Goal: Transaction & Acquisition: Purchase product/service

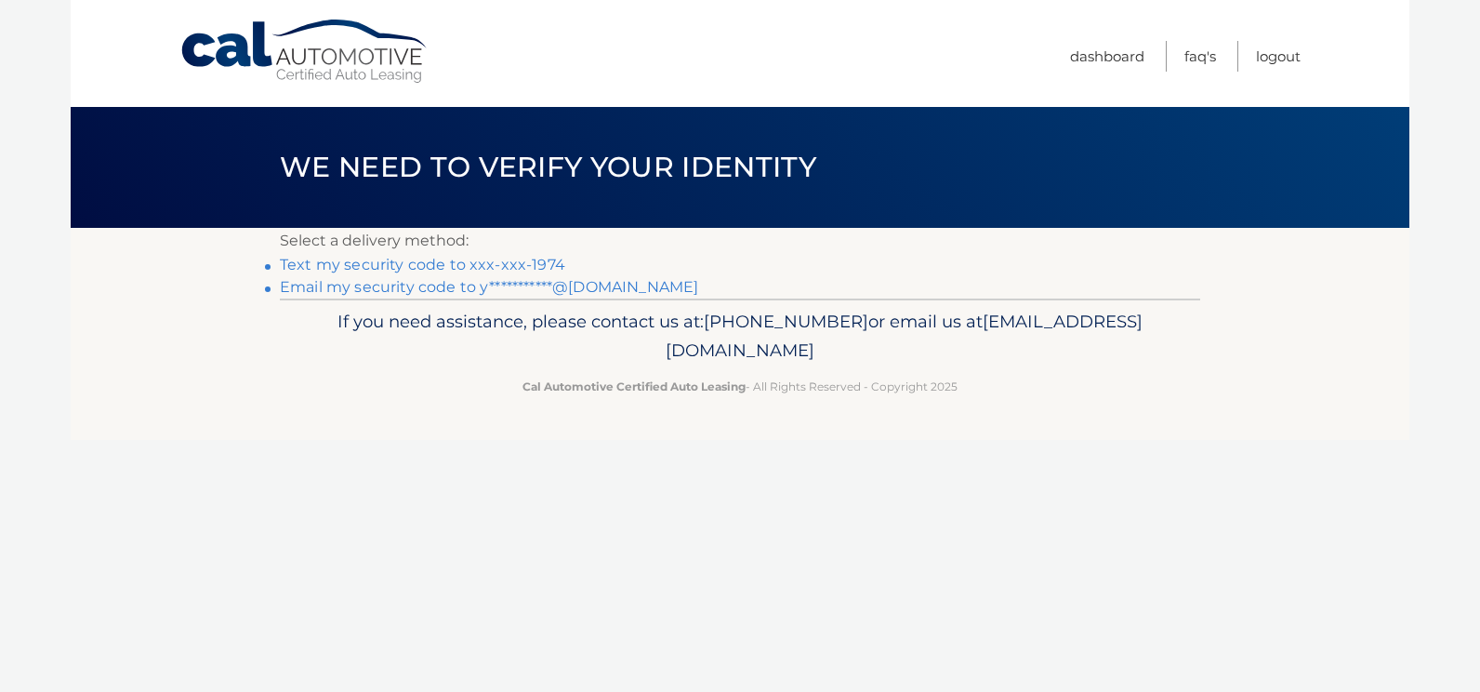
click at [533, 264] on link "Text my security code to xxx-xxx-1974" at bounding box center [422, 265] width 285 height 18
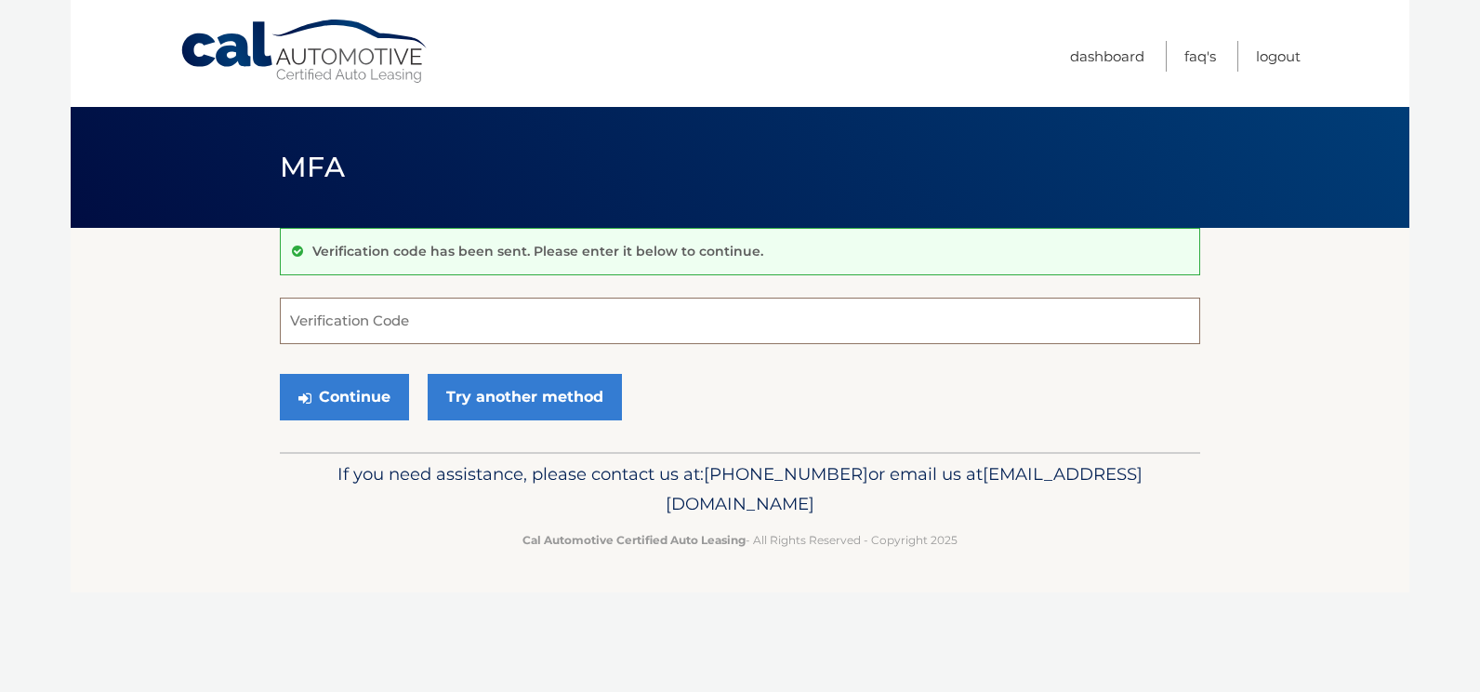
click at [496, 307] on input "Verification Code" at bounding box center [740, 320] width 920 height 46
type input "856024"
click at [280, 374] on button "Continue" at bounding box center [344, 397] width 129 height 46
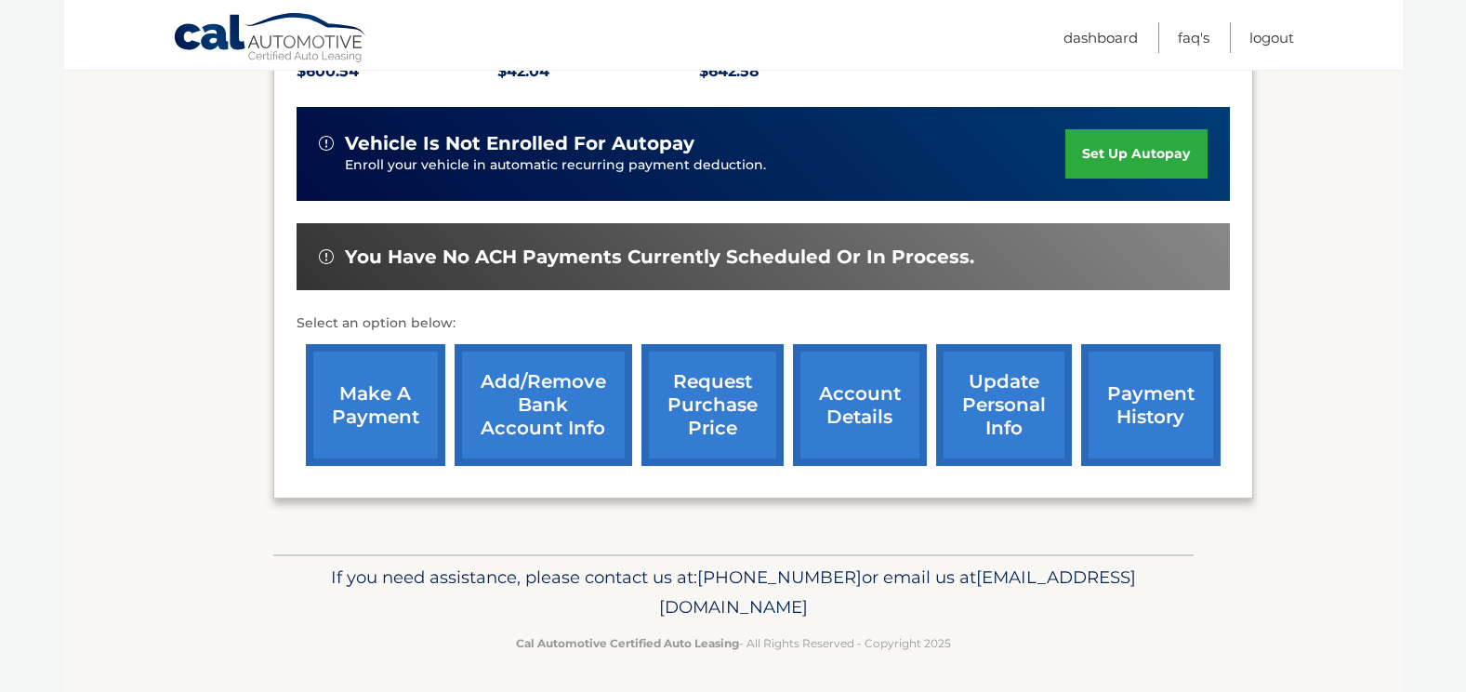
scroll to position [461, 0]
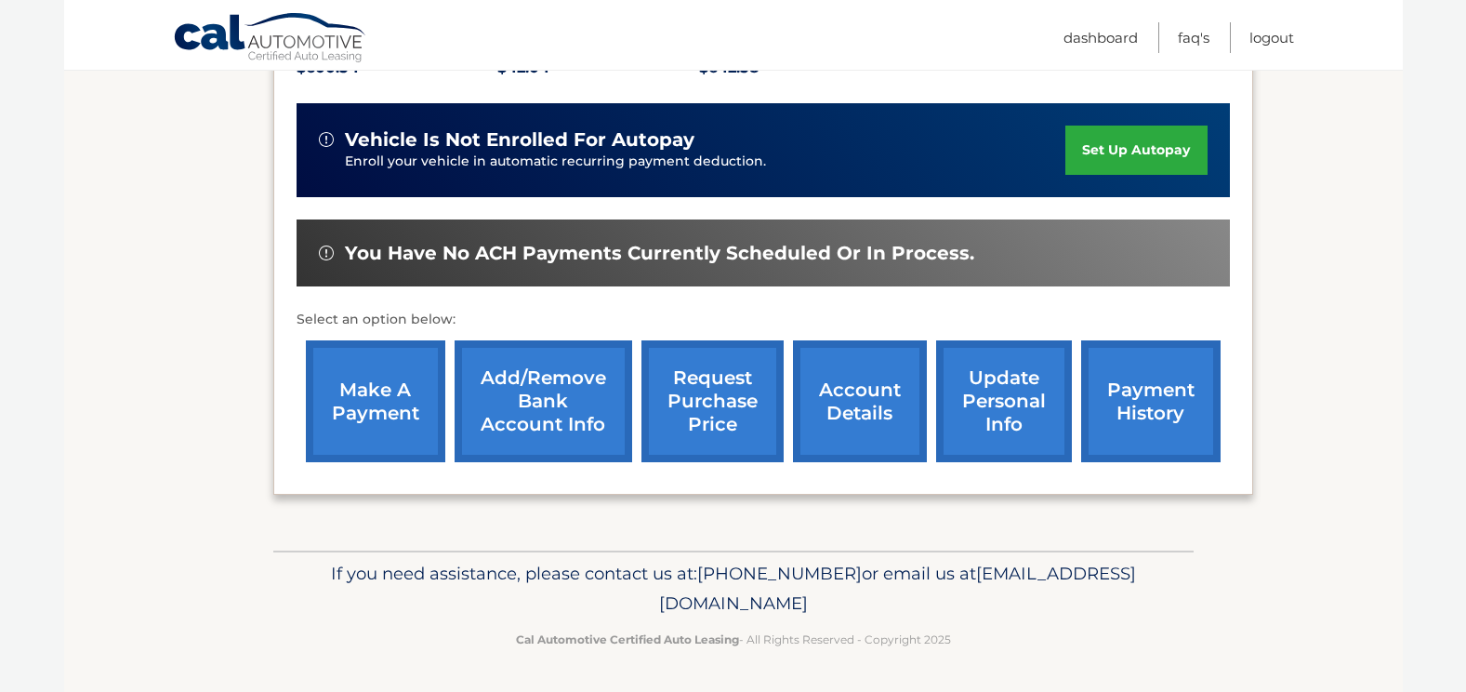
click at [1142, 409] on link "payment history" at bounding box center [1150, 401] width 139 height 122
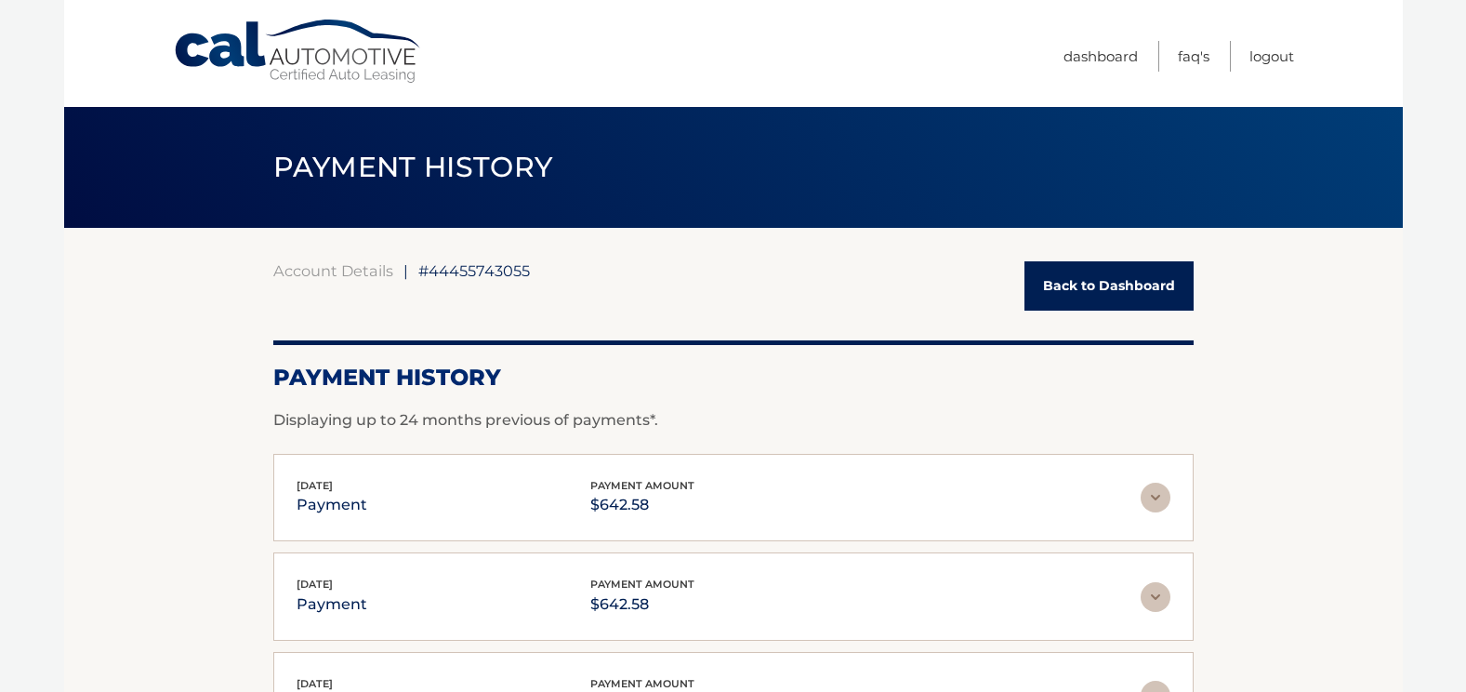
click at [1141, 272] on link "Back to Dashboard" at bounding box center [1108, 285] width 169 height 49
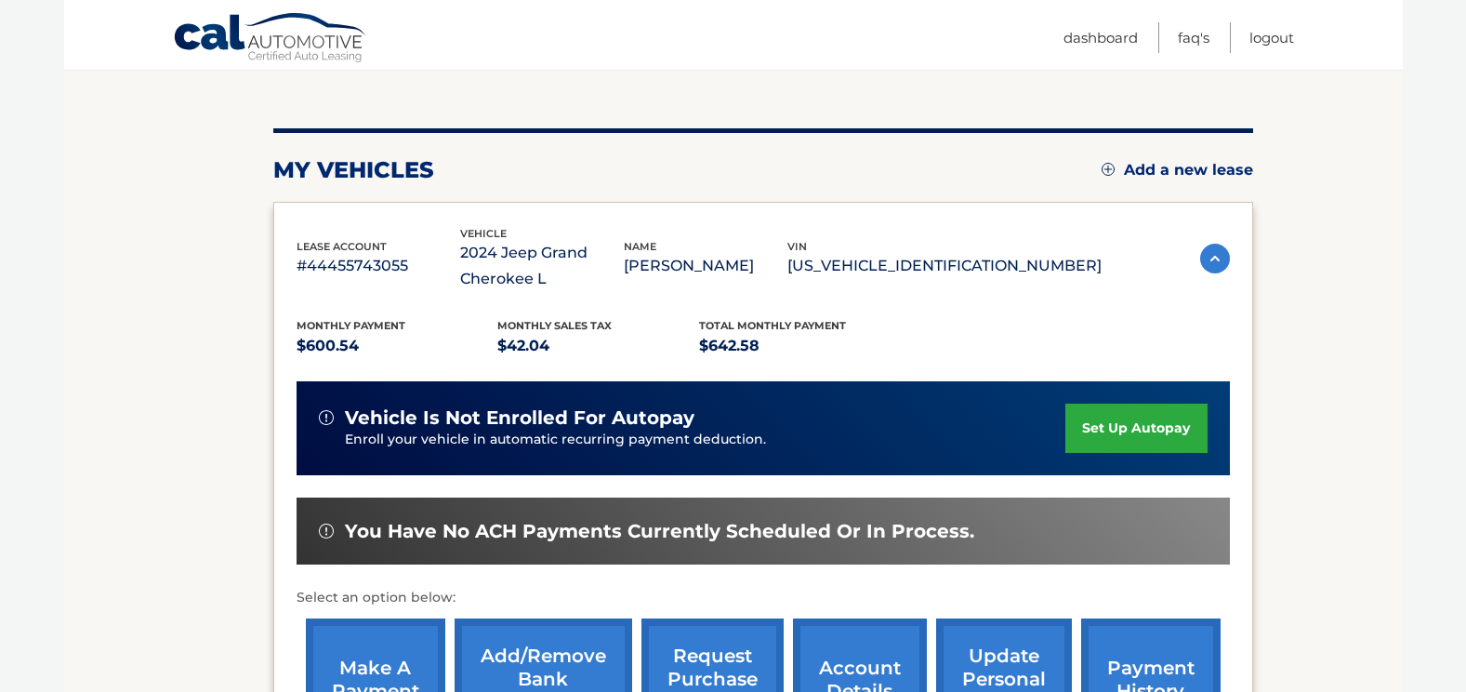
scroll to position [279, 0]
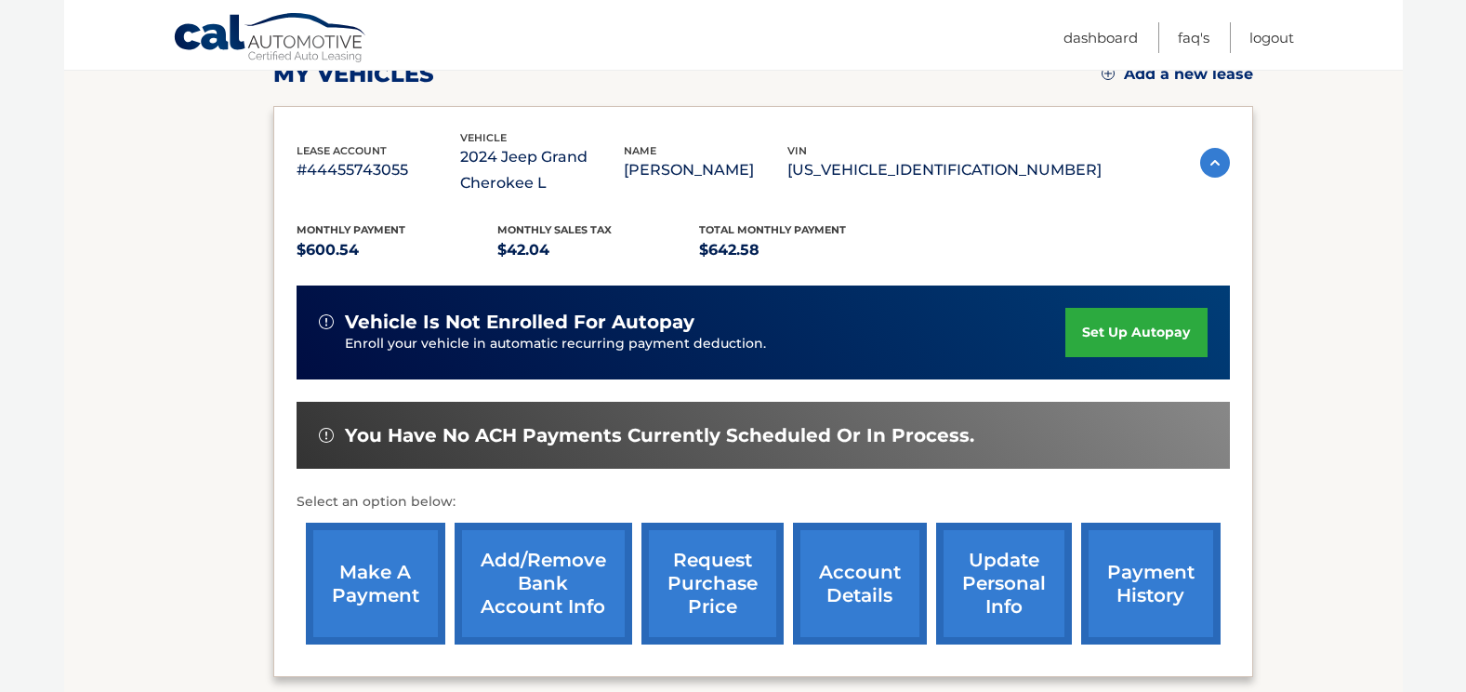
click at [377, 587] on link "make a payment" at bounding box center [375, 583] width 139 height 122
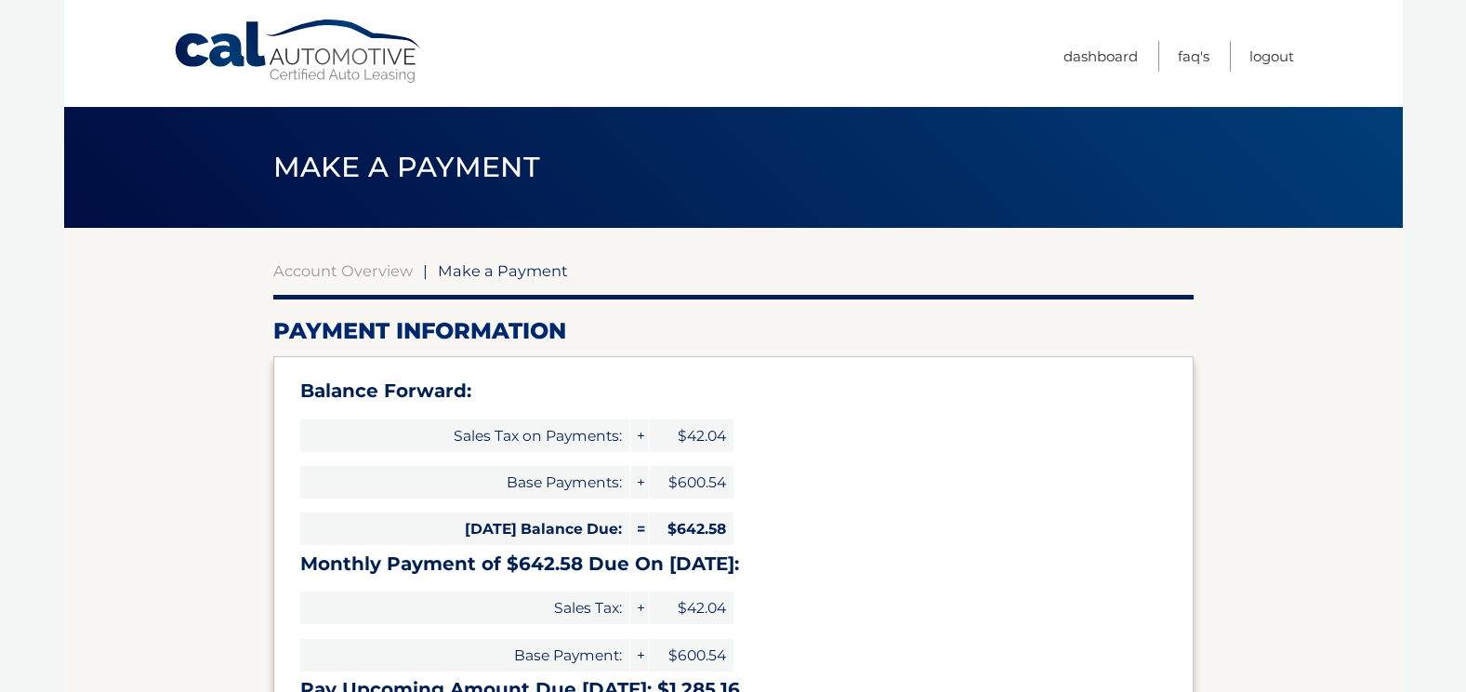
select select "ZDQxYWE5NjItNDAxOC00NjI1LTg0NDQtNDMwY2M4ZTU1ZDUw"
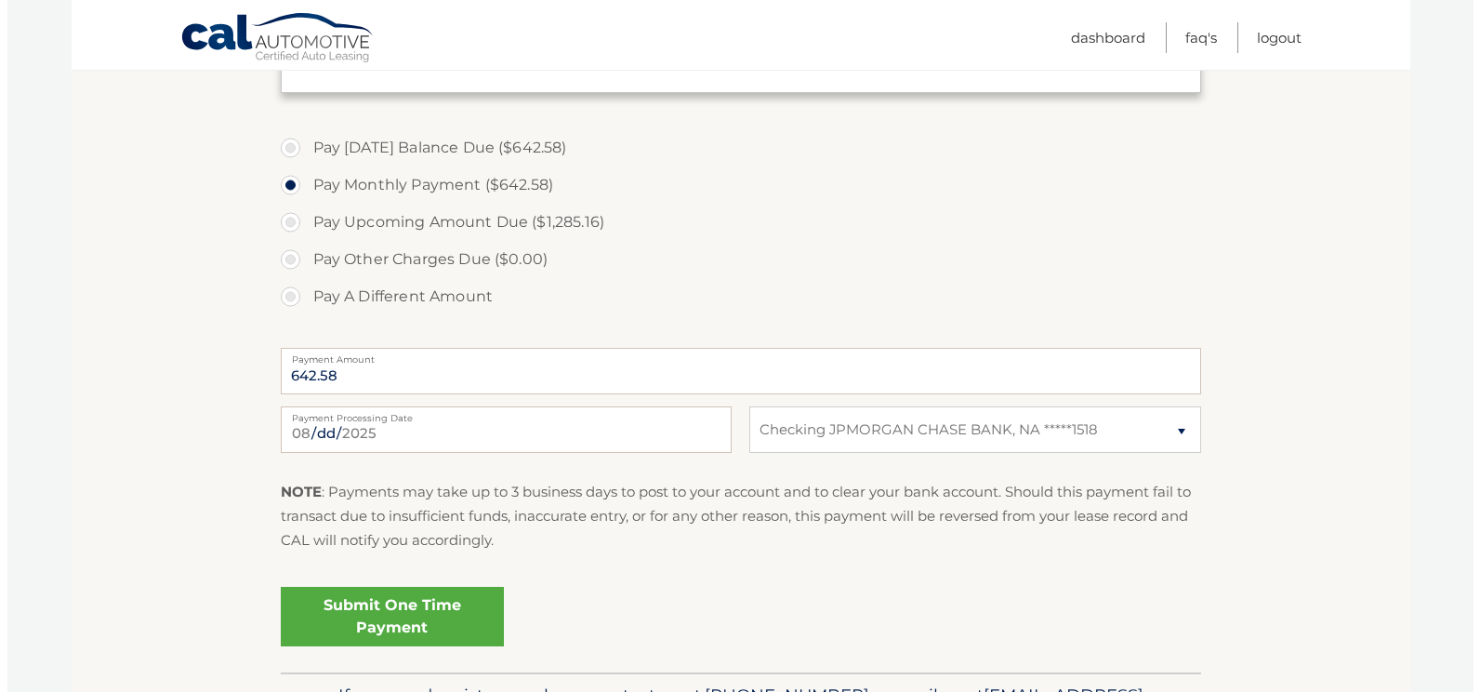
scroll to position [651, 0]
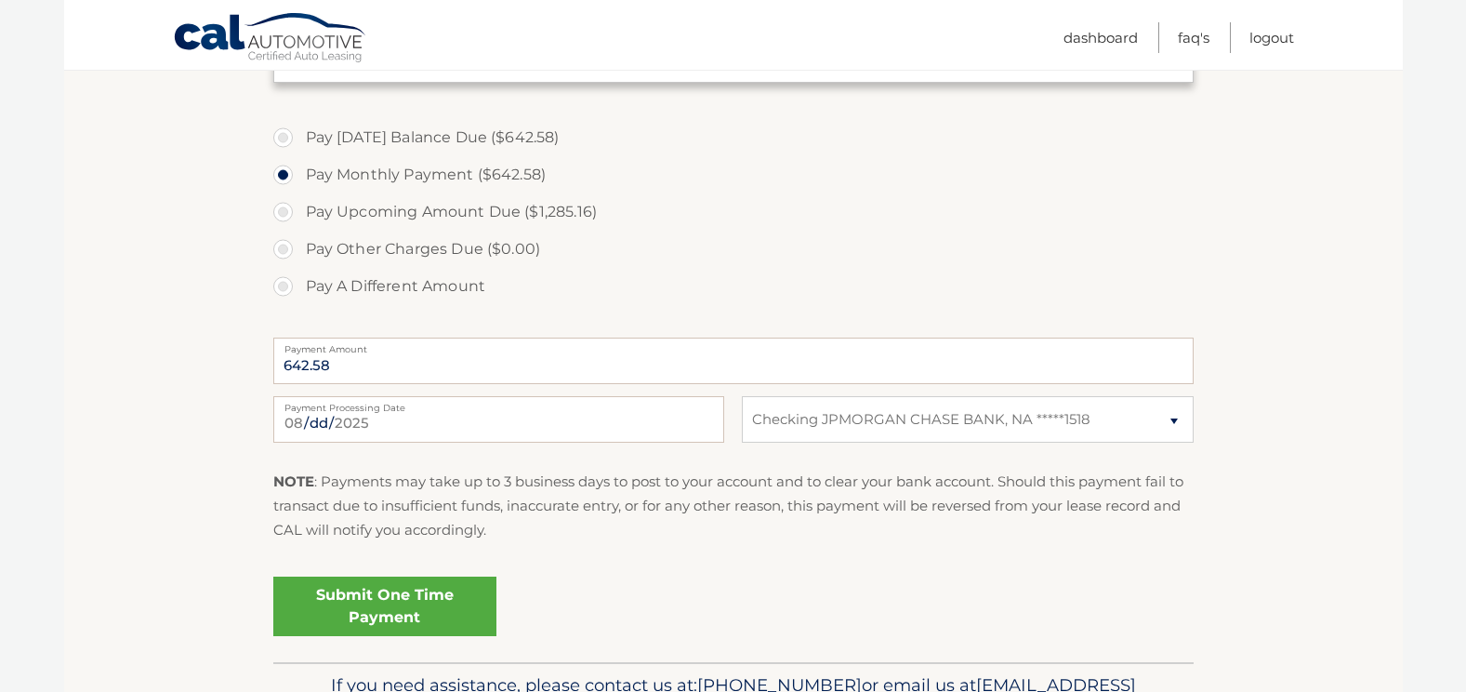
click at [400, 588] on link "Submit One Time Payment" at bounding box center [384, 605] width 223 height 59
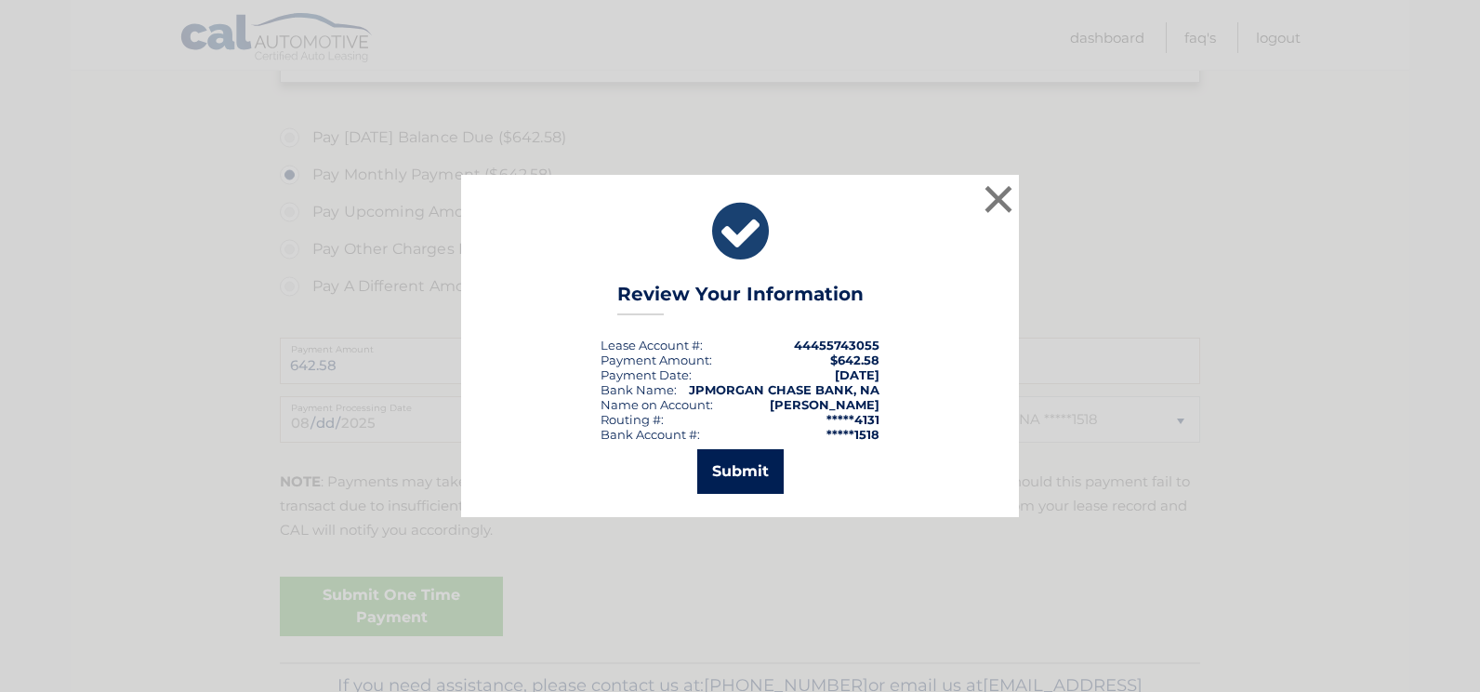
click at [738, 474] on button "Submit" at bounding box center [740, 471] width 86 height 45
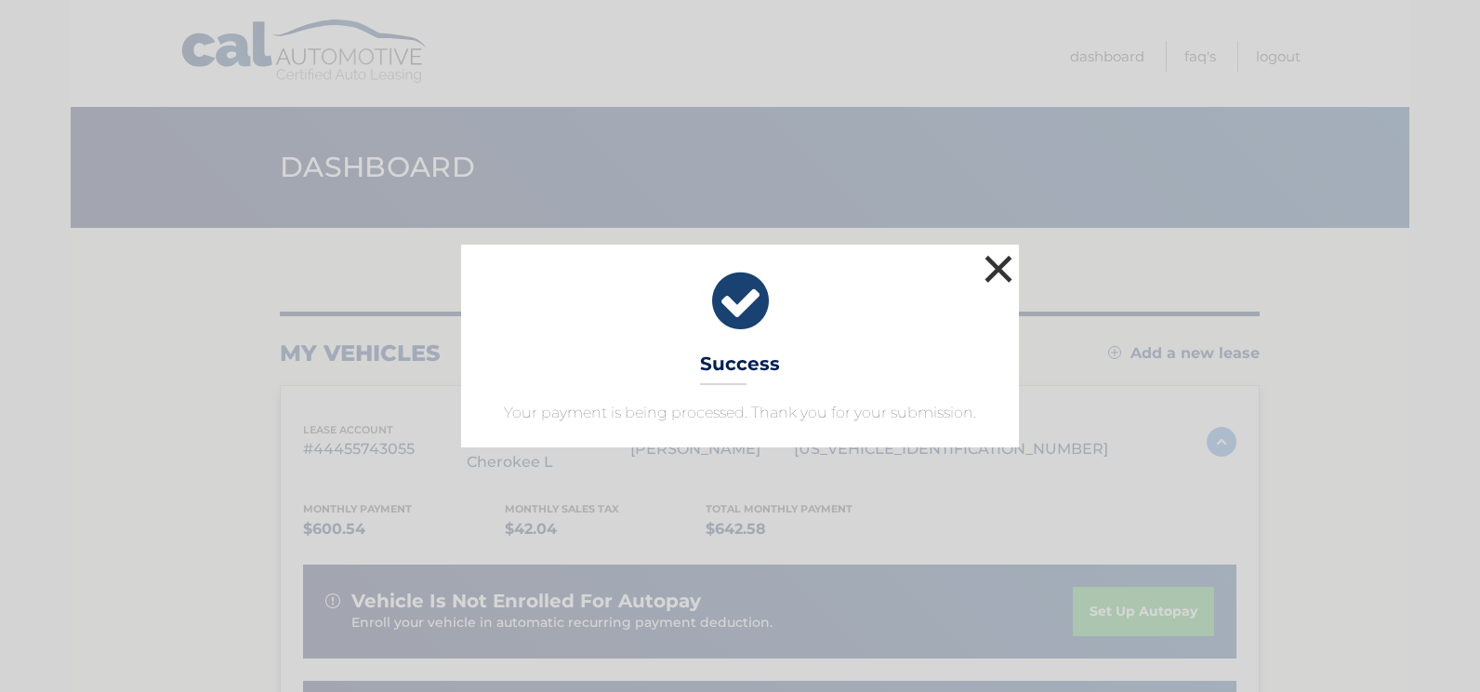
click at [990, 266] on button "×" at bounding box center [998, 268] width 37 height 37
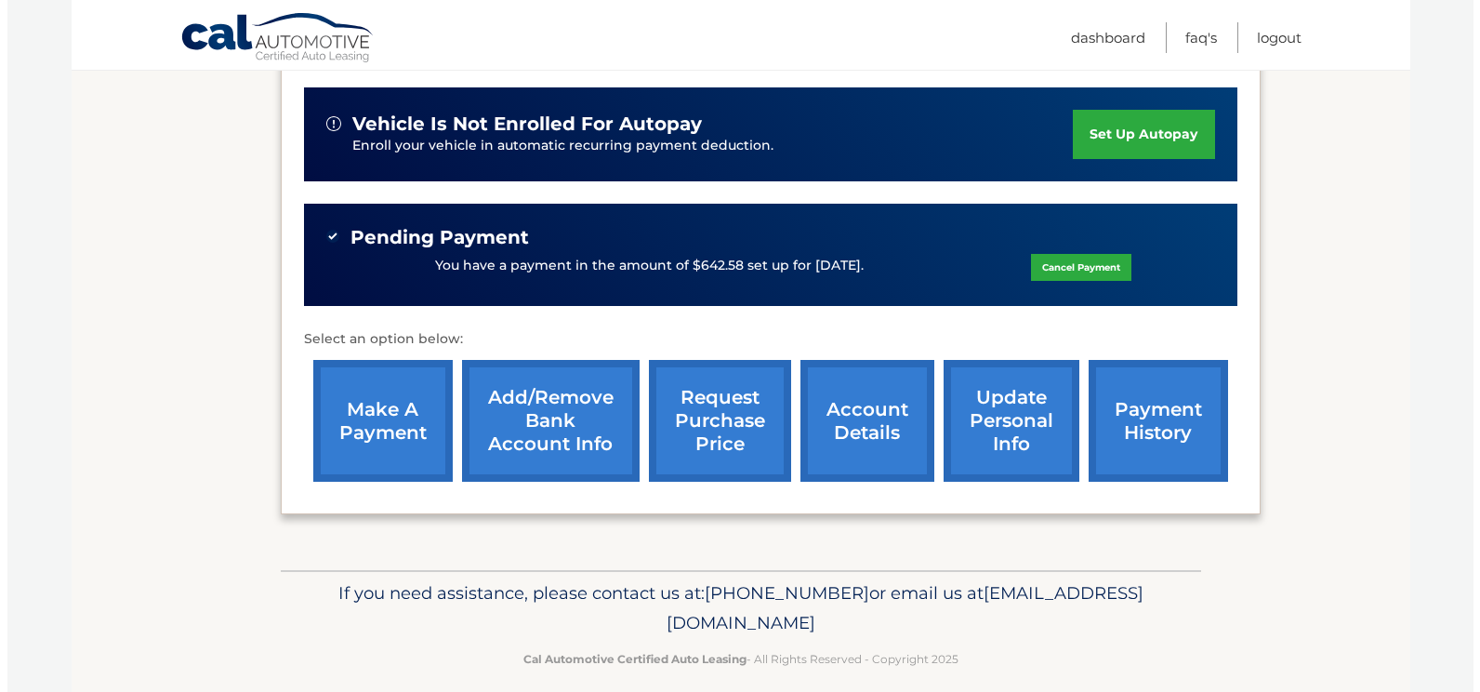
scroll to position [496, 0]
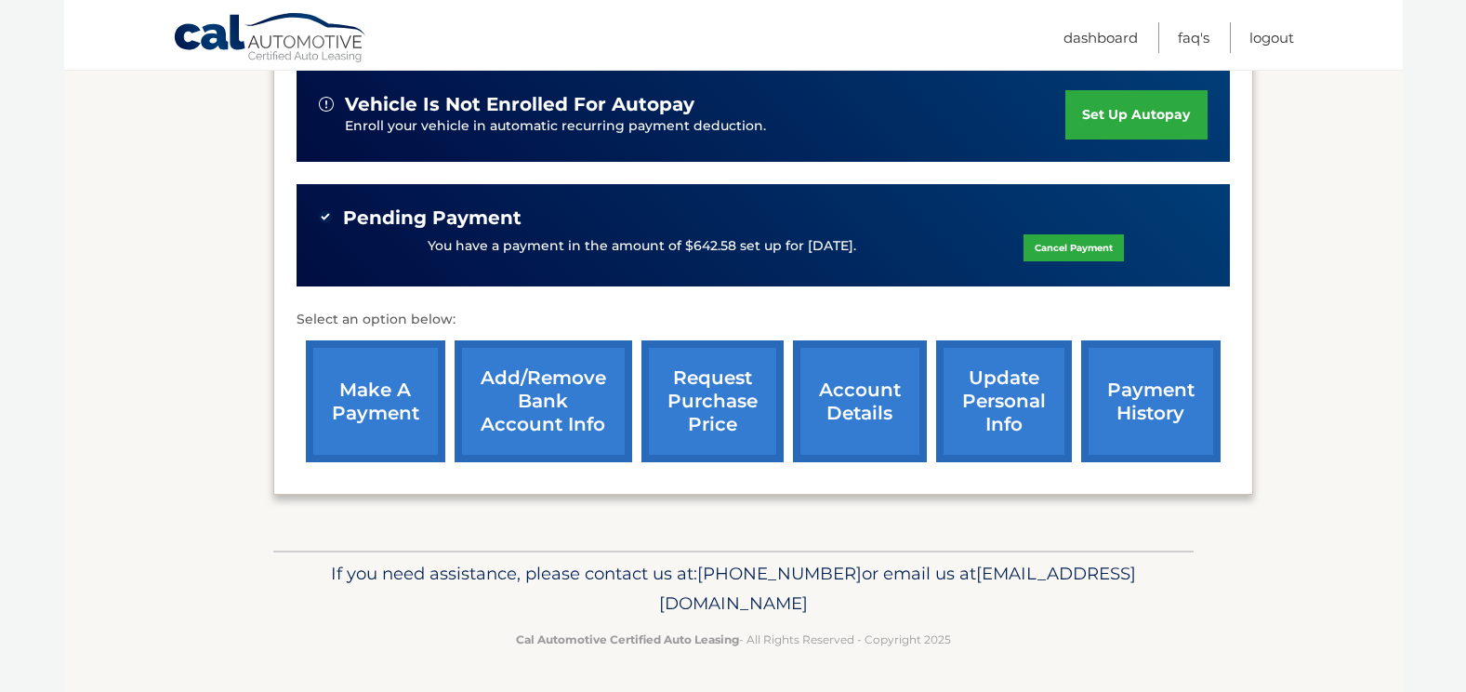
click at [749, 439] on link "request purchase price" at bounding box center [712, 401] width 142 height 122
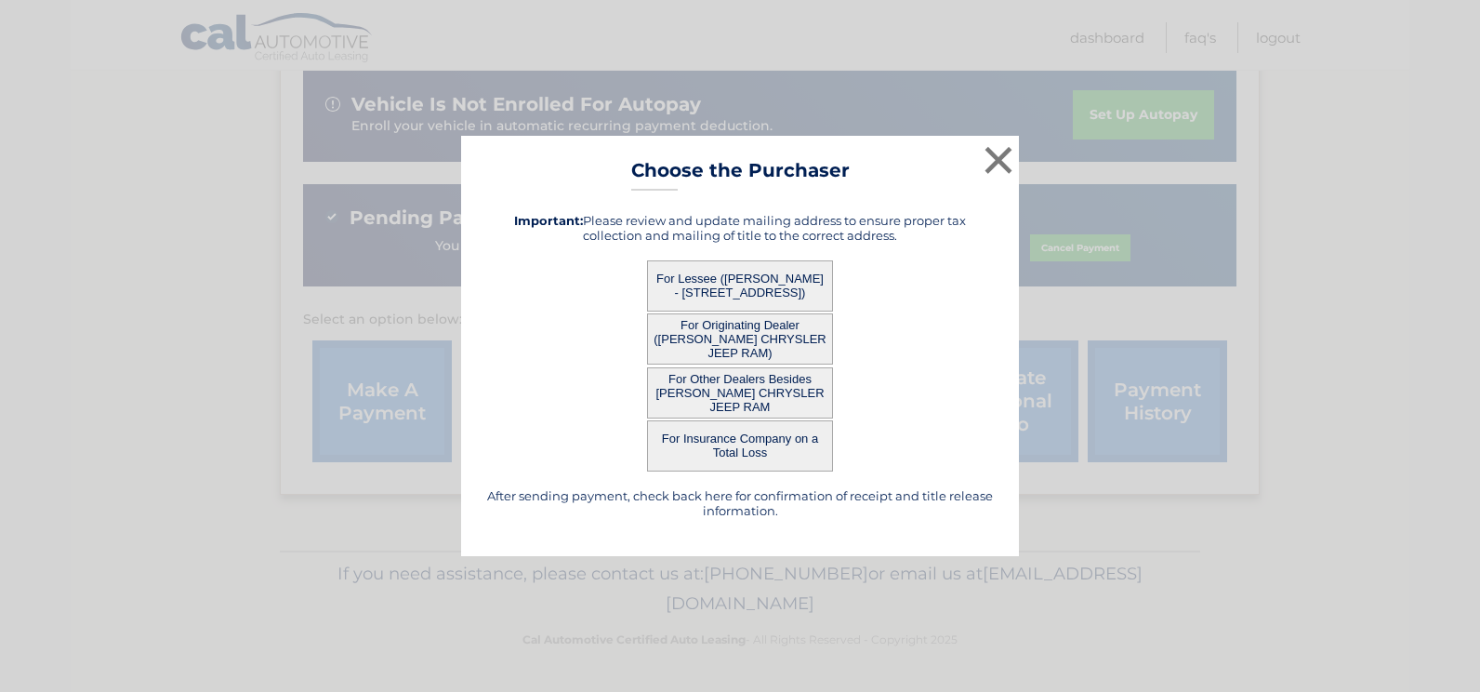
click at [750, 405] on button "For Other Dealers Besides [PERSON_NAME] CHRYSLER JEEP RAM" at bounding box center [740, 392] width 186 height 51
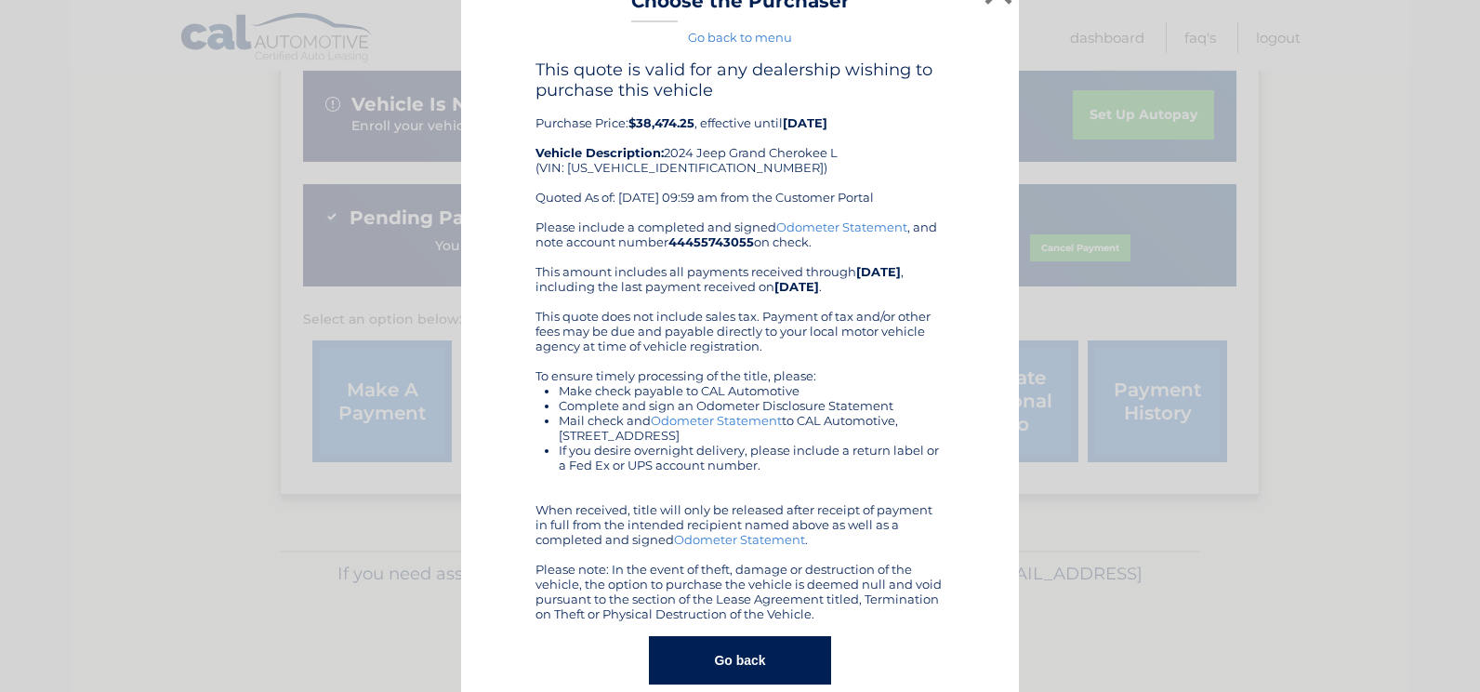
scroll to position [64, 0]
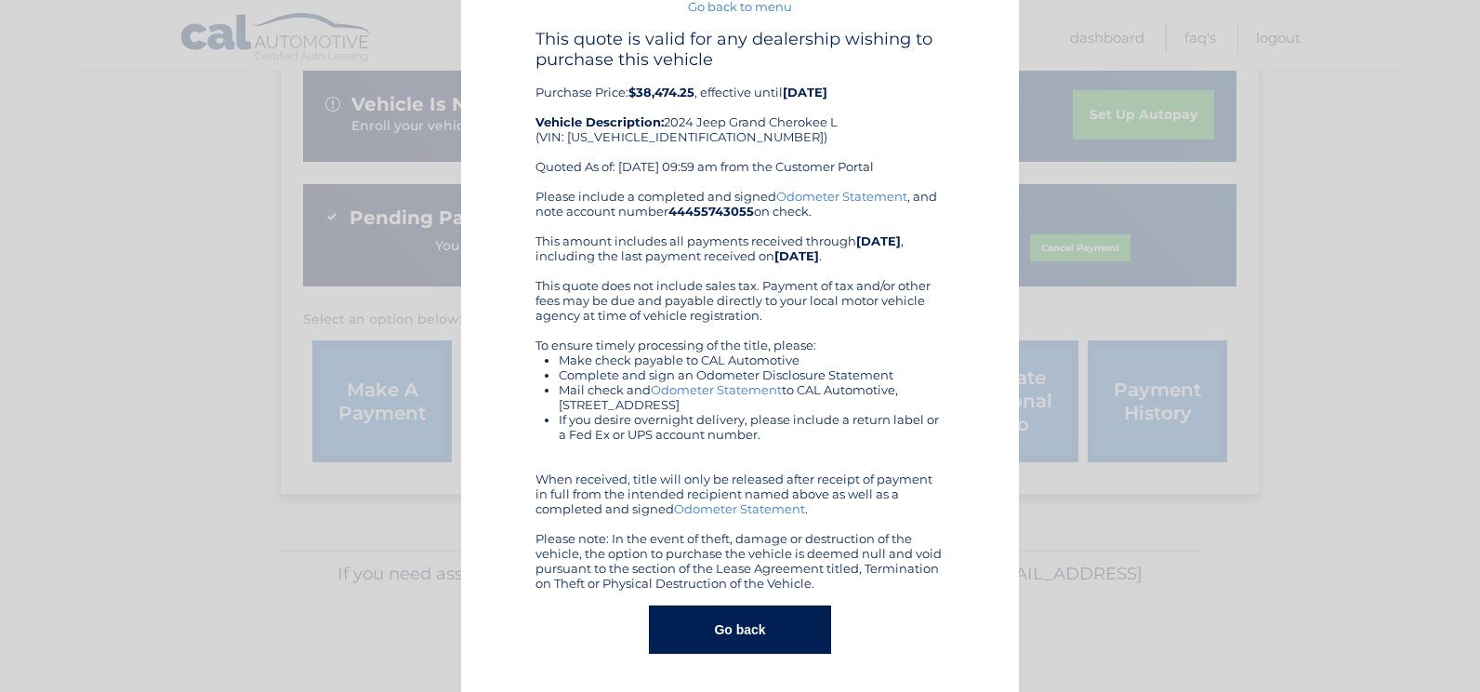
click at [773, 641] on button "Go back" at bounding box center [739, 629] width 181 height 48
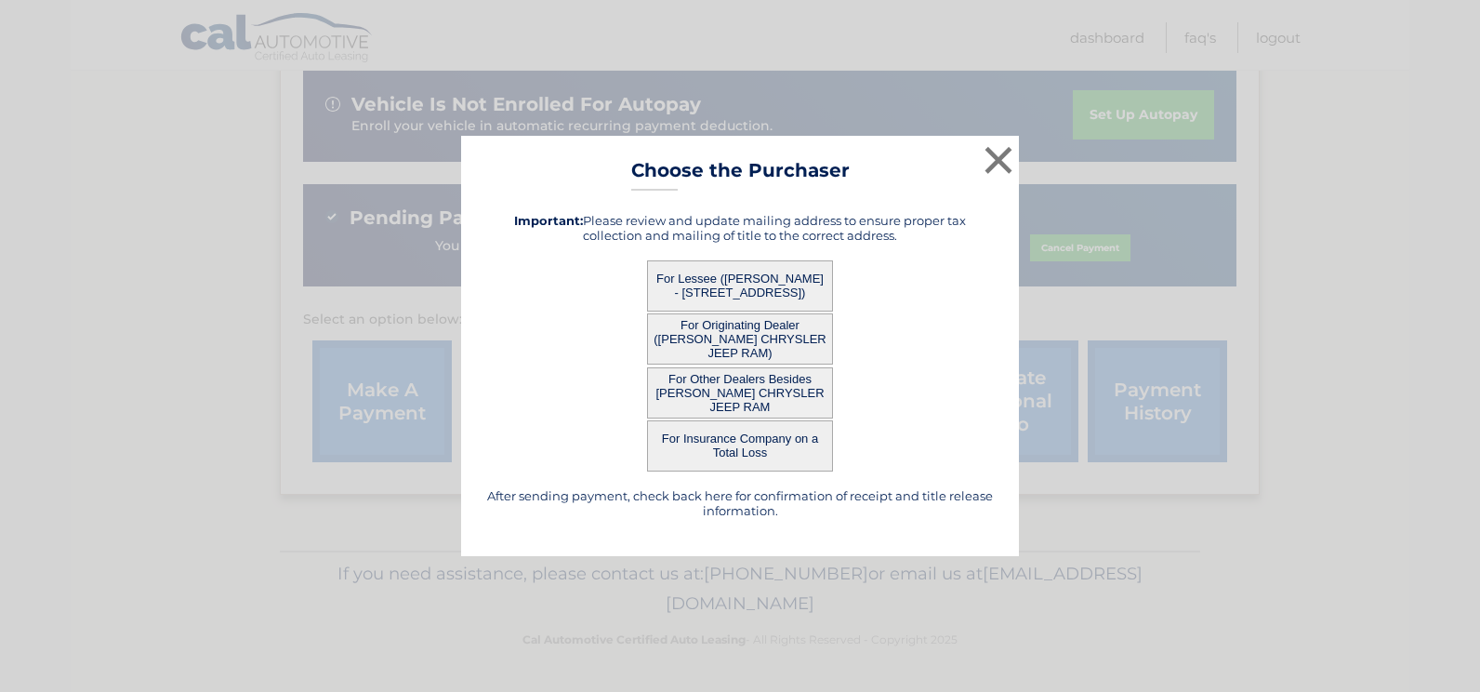
click at [760, 345] on button "For Originating Dealer ([PERSON_NAME] CHRYSLER JEEP RAM)" at bounding box center [740, 338] width 186 height 51
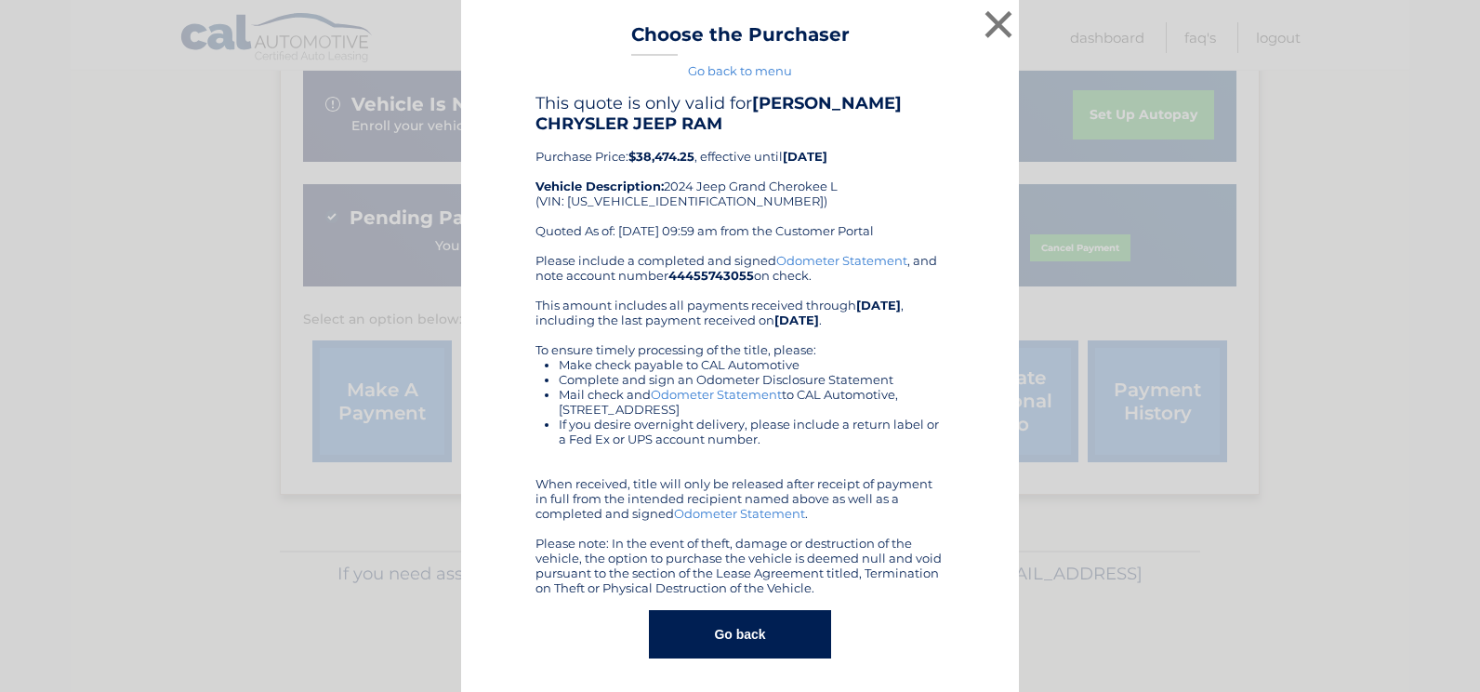
click at [786, 638] on button "Go back" at bounding box center [739, 634] width 181 height 48
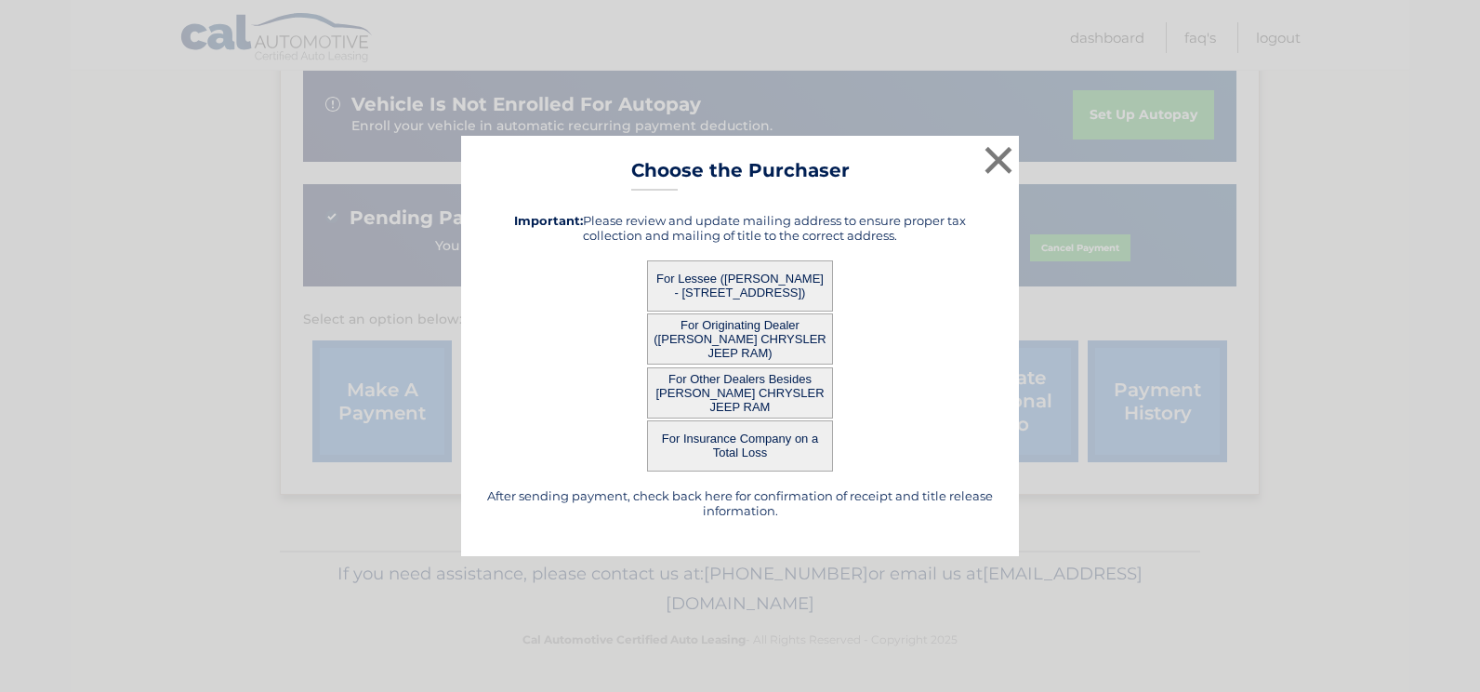
click at [769, 293] on button "For Lessee ([PERSON_NAME] - [STREET_ADDRESS])" at bounding box center [740, 285] width 186 height 51
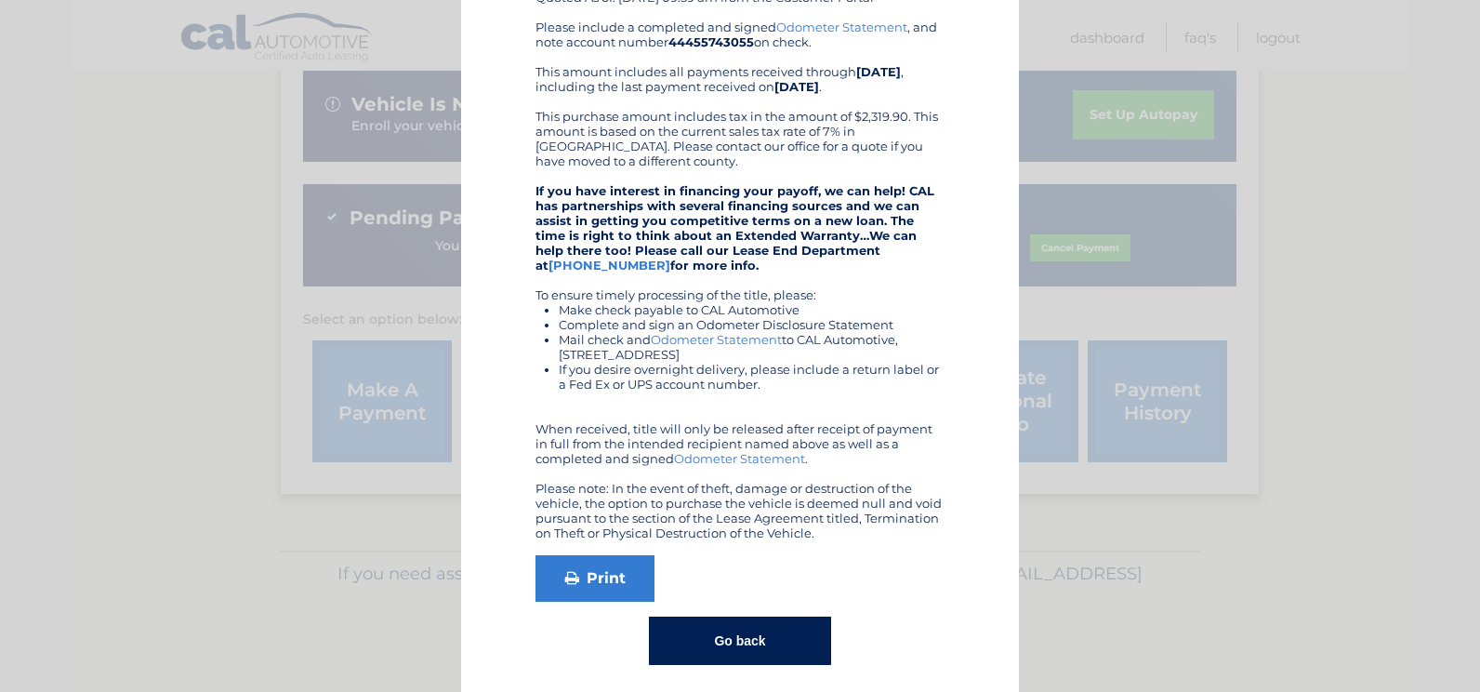
scroll to position [224, 0]
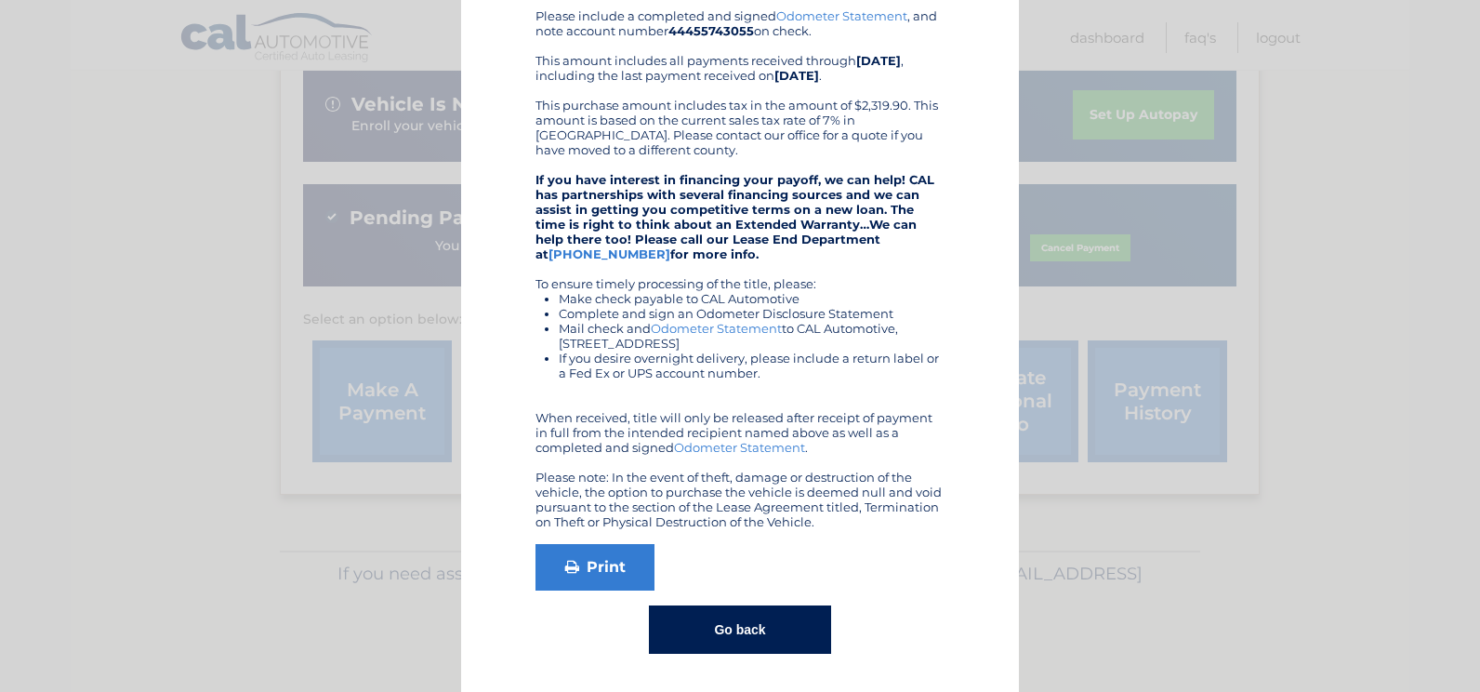
click at [750, 620] on button "Go back" at bounding box center [739, 629] width 181 height 48
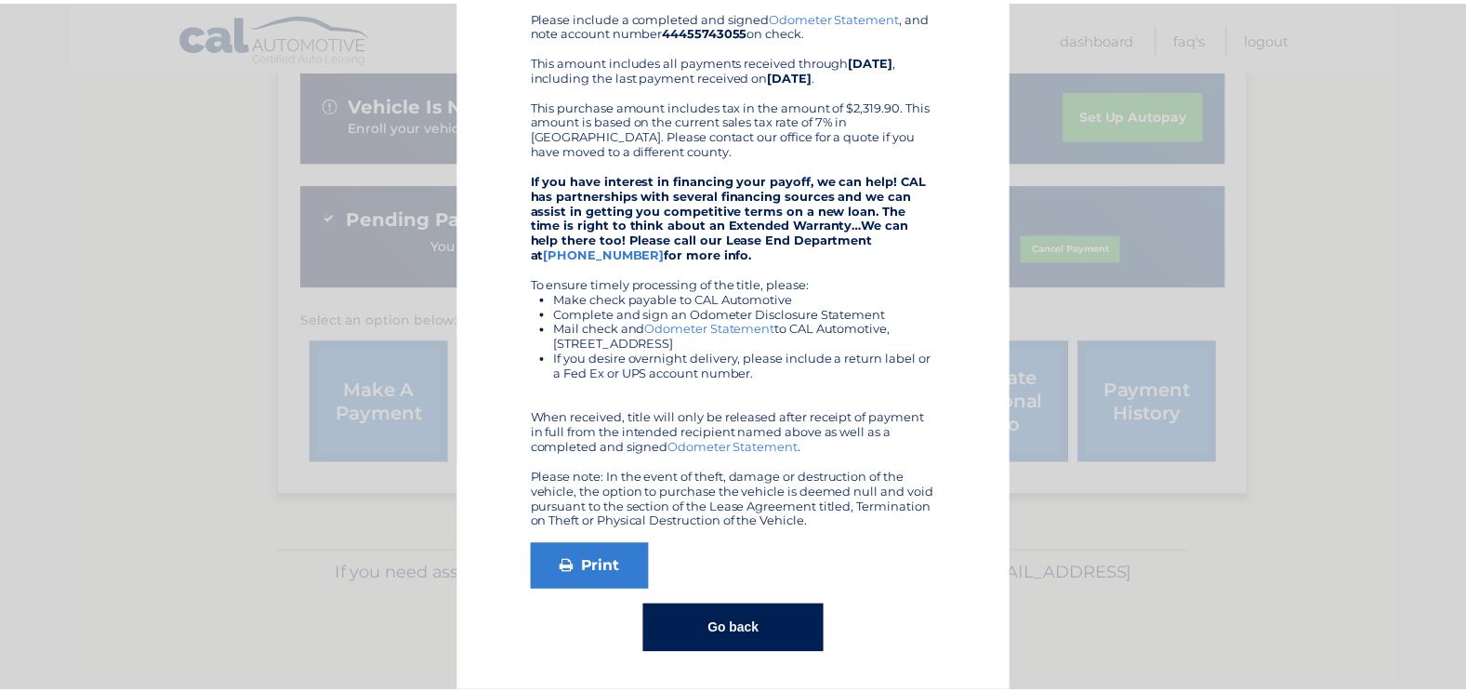
scroll to position [0, 0]
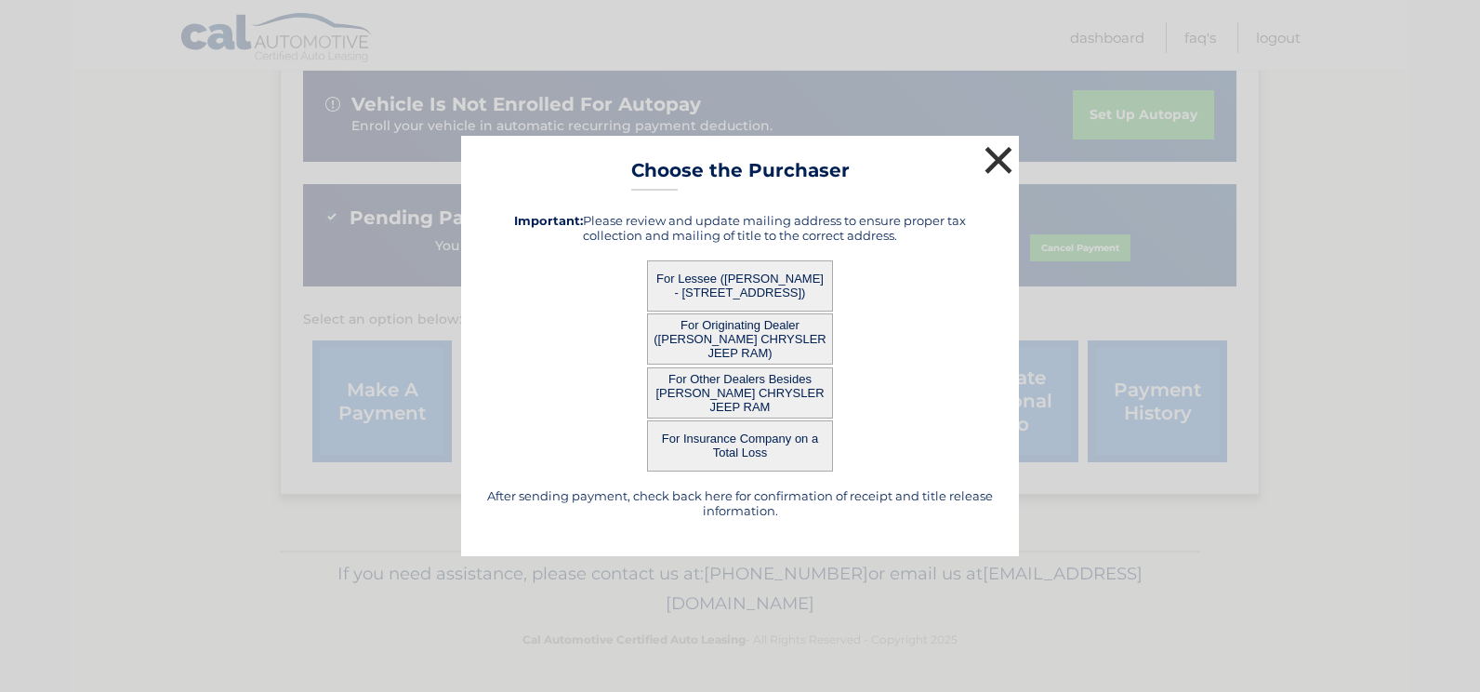
click at [997, 161] on button "×" at bounding box center [998, 159] width 37 height 37
